Goal: Find specific page/section: Find specific page/section

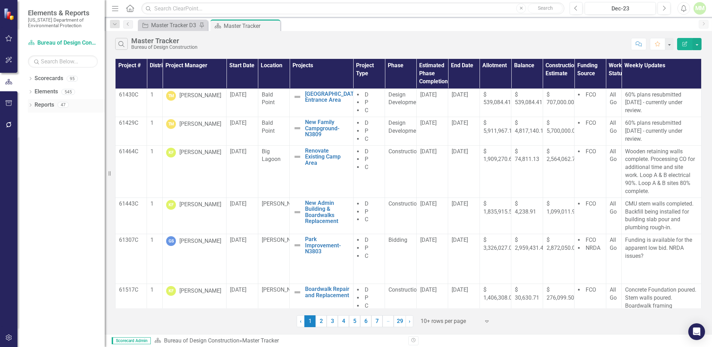
click at [50, 106] on link "Reports" at bounding box center [45, 105] width 20 height 8
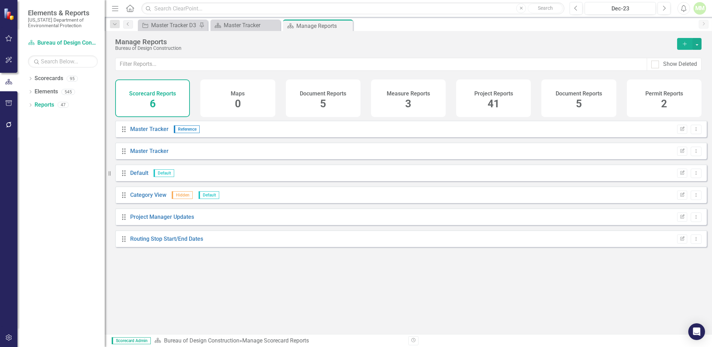
click at [493, 102] on span "41" at bounding box center [493, 104] width 12 height 12
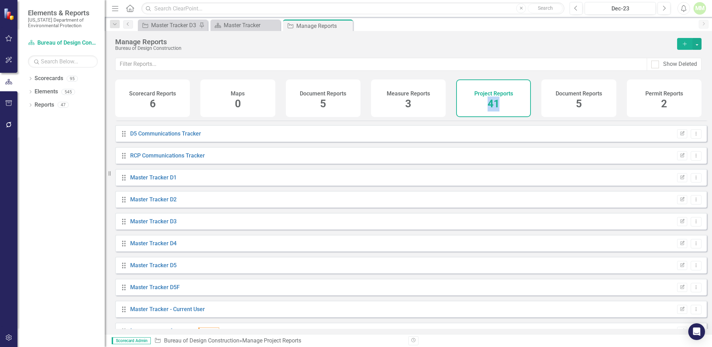
scroll to position [329, 0]
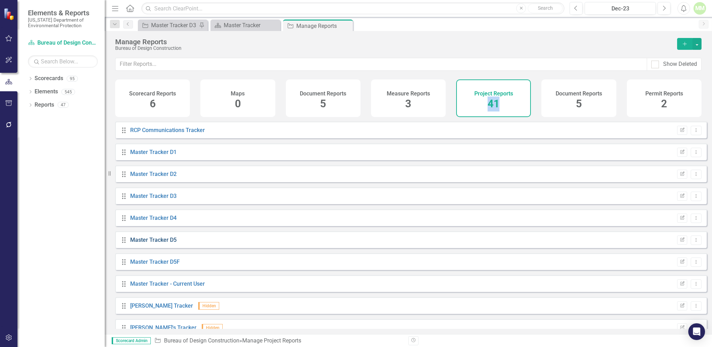
click at [152, 243] on link "Master Tracker D5" at bounding box center [153, 240] width 46 height 7
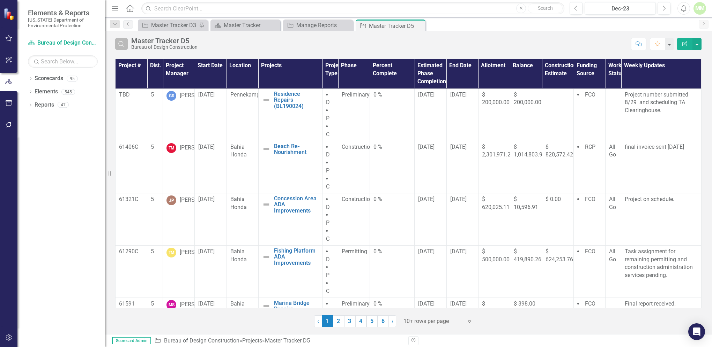
click at [120, 46] on icon "Search" at bounding box center [122, 44] width 8 height 6
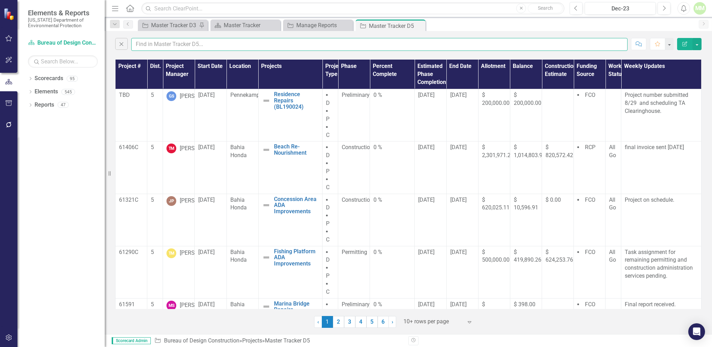
click at [154, 46] on input "text" at bounding box center [379, 44] width 496 height 13
type input "[PERSON_NAME]"
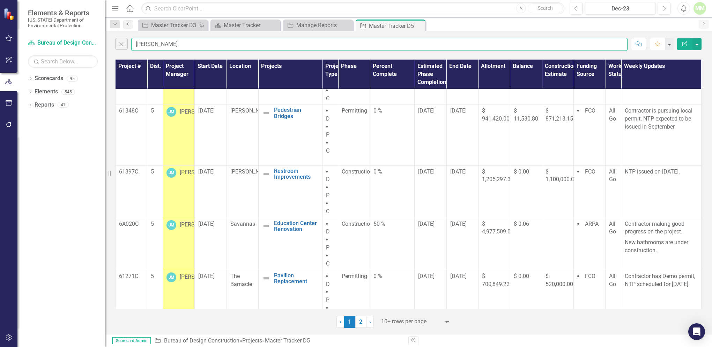
scroll to position [287, 0]
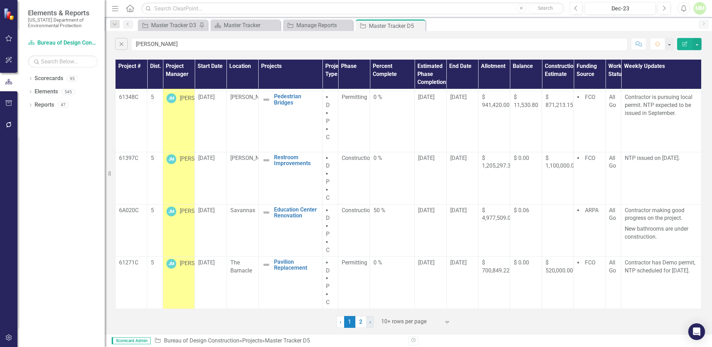
click at [371, 322] on link "› Next" at bounding box center [370, 322] width 8 height 12
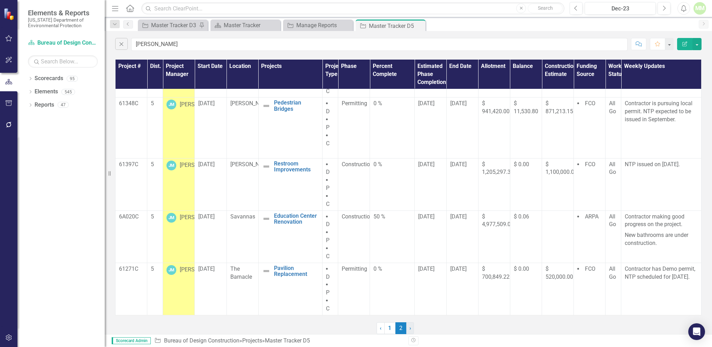
scroll to position [0, 0]
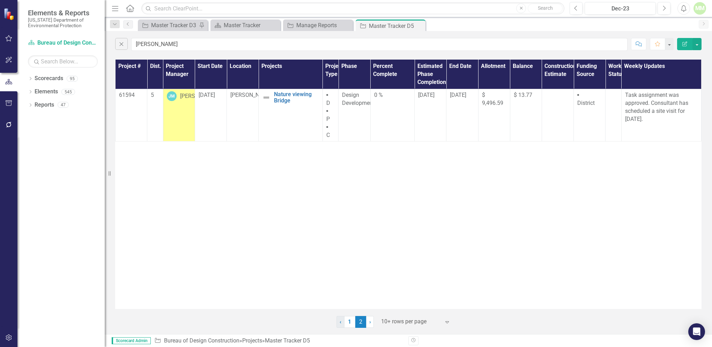
click at [342, 325] on link "‹ Previous" at bounding box center [340, 322] width 8 height 12
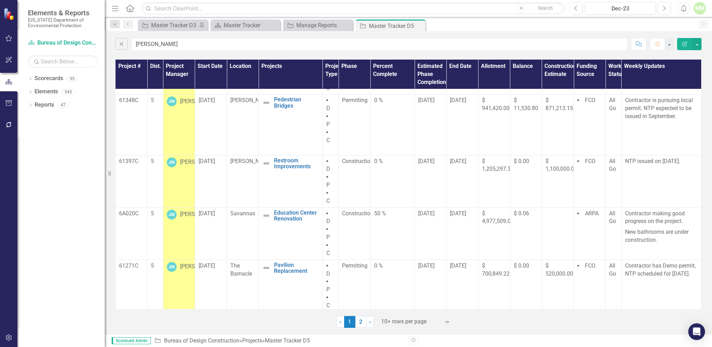
scroll to position [287, 0]
